Goal: Browse casually

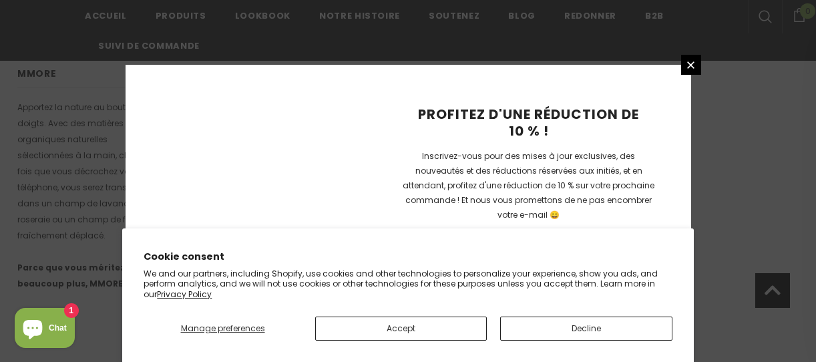
scroll to position [1066, 0]
